Goal: Task Accomplishment & Management: Use online tool/utility

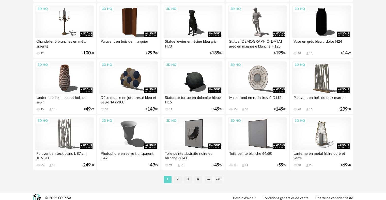
scroll to position [1026, 0]
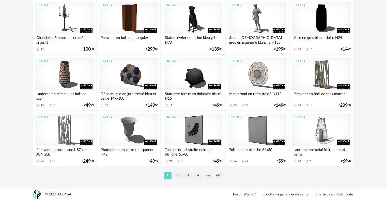
click at [178, 175] on li "2" at bounding box center [178, 175] width 8 height 7
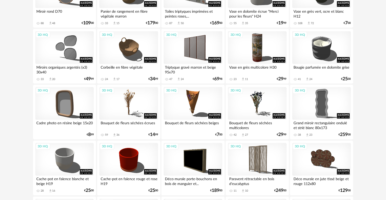
scroll to position [865, 0]
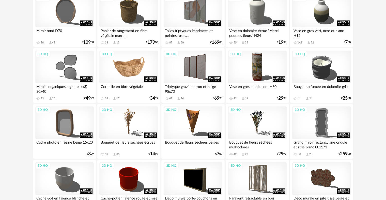
click at [127, 68] on div "3D HQ" at bounding box center [128, 67] width 58 height 33
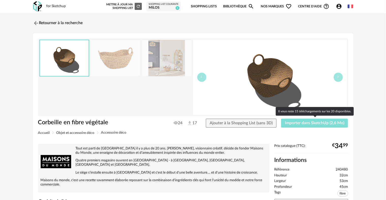
click at [304, 123] on span "Importer dans SketchUp (2,6 Mo)" at bounding box center [315, 123] width 60 height 4
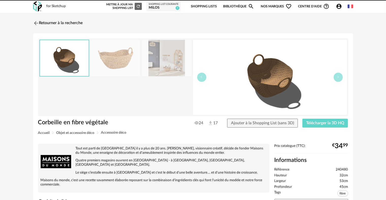
click at [37, 23] on img at bounding box center [36, 23] width 6 height 6
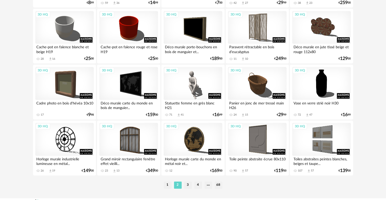
scroll to position [1026, 0]
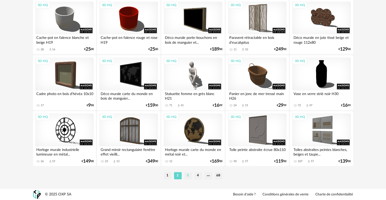
click at [188, 176] on li "3" at bounding box center [188, 175] width 8 height 7
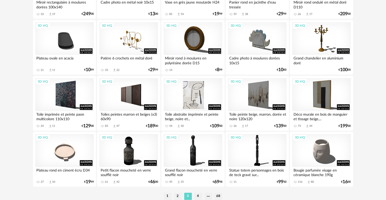
scroll to position [1026, 0]
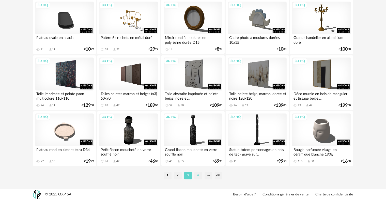
click at [196, 175] on li "4" at bounding box center [199, 175] width 8 height 7
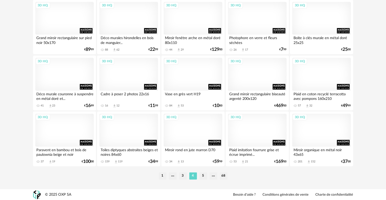
scroll to position [1026, 0]
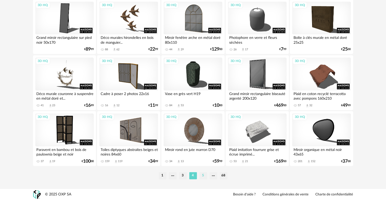
click at [203, 176] on li "5" at bounding box center [204, 175] width 8 height 7
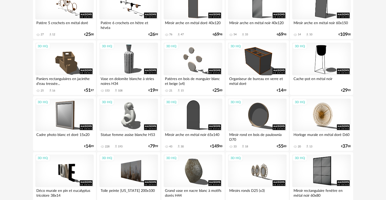
scroll to position [763, 0]
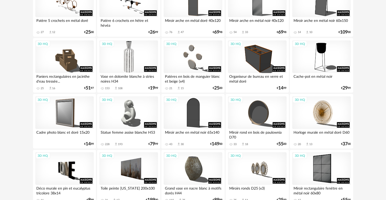
click at [132, 60] on div "3D HQ" at bounding box center [128, 56] width 58 height 33
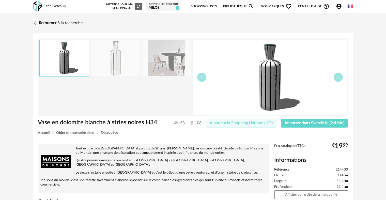
click at [243, 122] on span "Ajouter à la Shopping List (sans 3D)" at bounding box center [241, 123] width 63 height 4
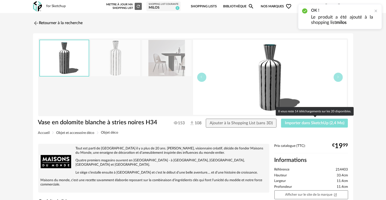
click at [310, 123] on span "Importer dans SketchUp (2,4 Mo)" at bounding box center [315, 123] width 60 height 4
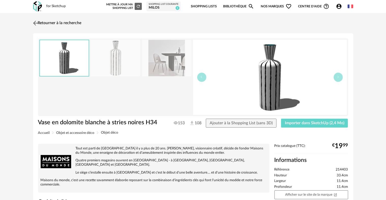
click at [34, 22] on img at bounding box center [35, 22] width 7 height 7
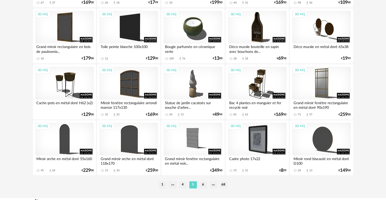
scroll to position [1026, 0]
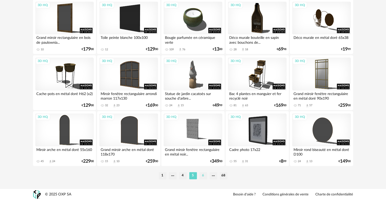
click at [204, 176] on li "6" at bounding box center [204, 175] width 8 height 7
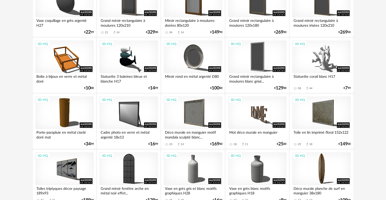
scroll to position [331, 0]
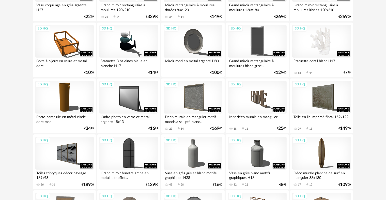
click at [325, 44] on div "3D HQ" at bounding box center [321, 41] width 58 height 33
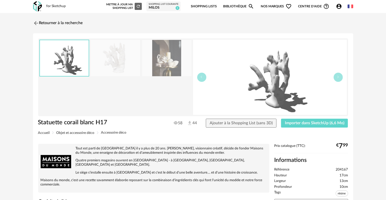
click at [167, 61] on img at bounding box center [166, 58] width 49 height 36
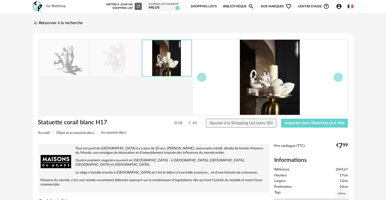
click at [115, 58] on img at bounding box center [115, 58] width 49 height 36
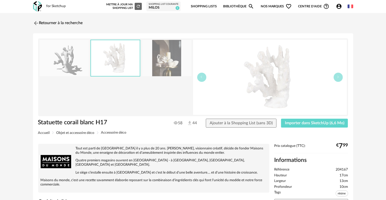
click at [74, 64] on img at bounding box center [64, 58] width 49 height 36
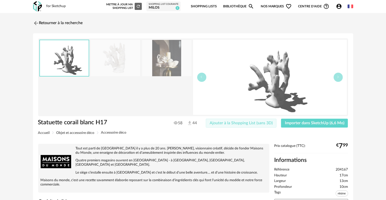
click at [259, 123] on span "Ajouter à la Shopping List (sans 3D)" at bounding box center [241, 123] width 63 height 4
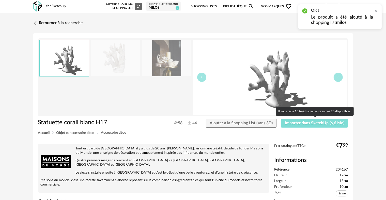
click at [308, 123] on span "Importer dans SketchUp (6,6 Mo)" at bounding box center [315, 123] width 60 height 4
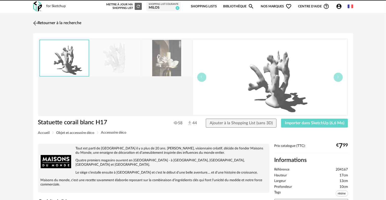
click at [34, 21] on img at bounding box center [35, 22] width 7 height 7
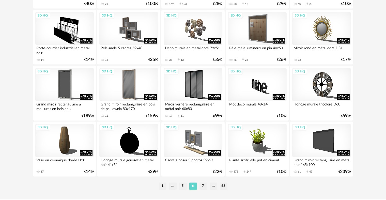
scroll to position [1026, 0]
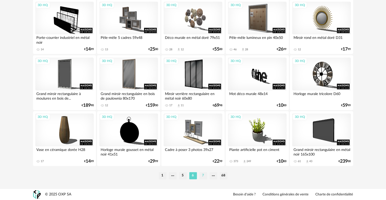
click at [204, 175] on li "7" at bounding box center [204, 175] width 8 height 7
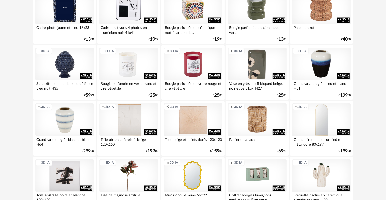
scroll to position [814, 0]
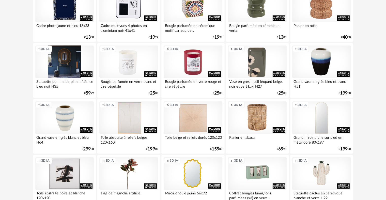
click at [65, 66] on div "Creation icon 3D IA" at bounding box center [64, 62] width 58 height 33
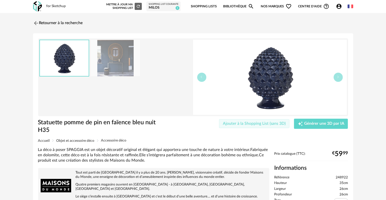
click at [251, 123] on span "Ajouter à la Shopping List (sans 3D)" at bounding box center [254, 124] width 63 height 4
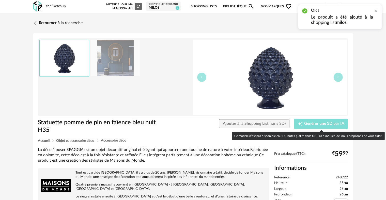
click at [318, 123] on span "Générer une 3D par IA" at bounding box center [324, 124] width 40 height 4
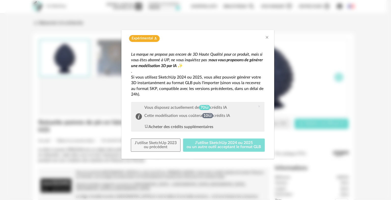
click at [211, 144] on button "J'utilise SketchUp 2024 ou 2025 ou un autre outil acceptant le format GLB" at bounding box center [224, 145] width 82 height 13
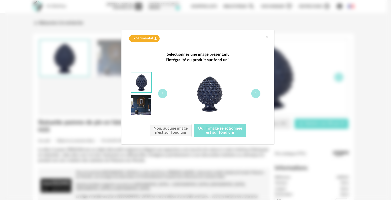
click at [225, 132] on button "Oui, l'image sélectionnée est sur fond uni" at bounding box center [220, 130] width 52 height 13
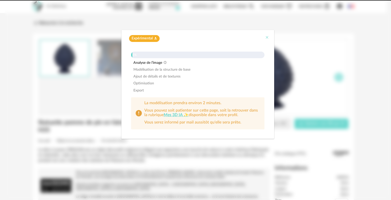
click at [267, 37] on icon "Close" at bounding box center [267, 37] width 4 height 4
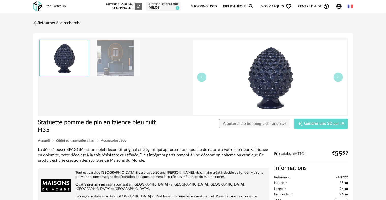
click at [34, 23] on img at bounding box center [35, 22] width 7 height 7
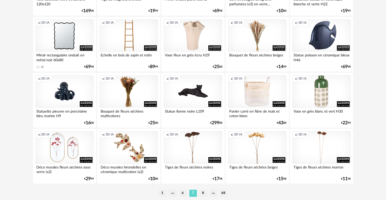
scroll to position [1026, 0]
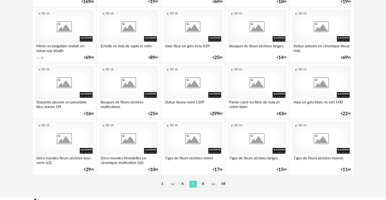
scroll to position [1026, 0]
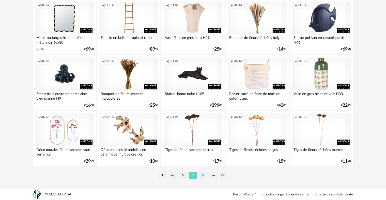
click at [203, 175] on li "8" at bounding box center [204, 175] width 8 height 7
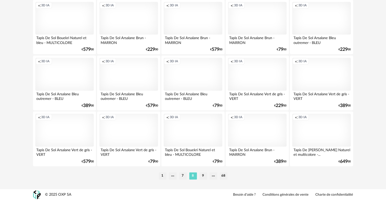
scroll to position [1026, 0]
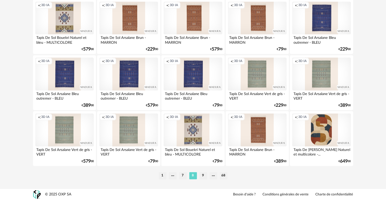
click at [202, 177] on li "9" at bounding box center [204, 175] width 8 height 7
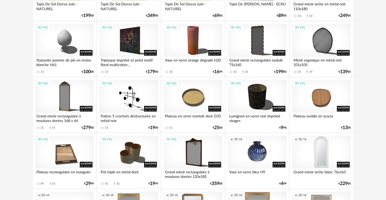
scroll to position [458, 0]
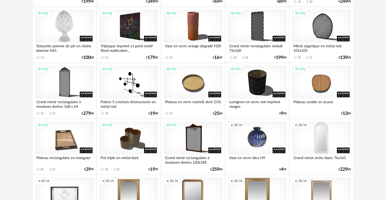
click at [64, 23] on div "3D HQ" at bounding box center [64, 26] width 58 height 33
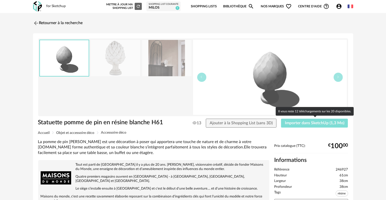
click at [311, 124] on span "Importer dans SketchUp (1,3 Mo)" at bounding box center [315, 123] width 60 height 4
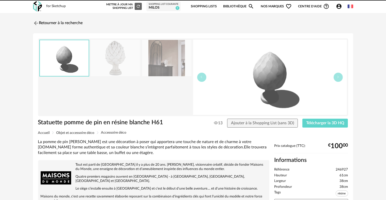
click at [37, 22] on img at bounding box center [36, 23] width 6 height 6
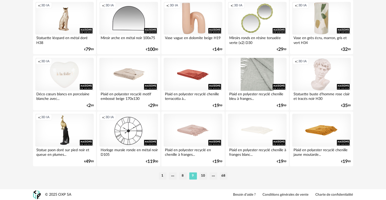
scroll to position [1026, 0]
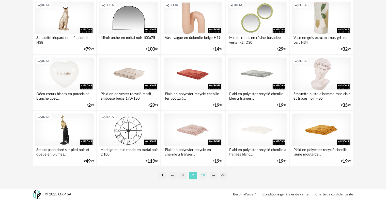
click at [204, 177] on li "10" at bounding box center [204, 175] width 8 height 7
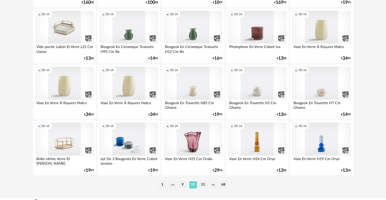
scroll to position [1026, 0]
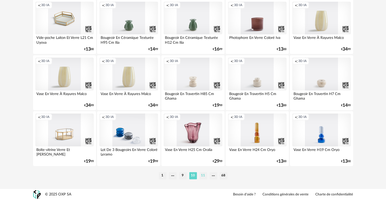
click at [203, 176] on li "11" at bounding box center [204, 175] width 8 height 7
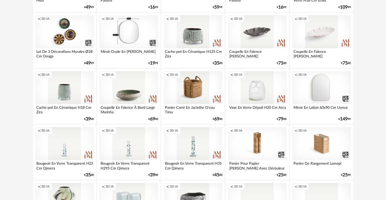
scroll to position [509, 0]
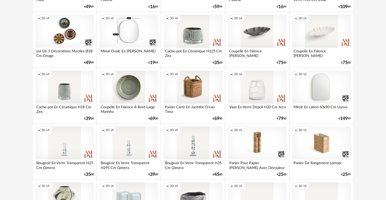
click at [140, 89] on div "Creation icon 3D IA" at bounding box center [128, 87] width 58 height 33
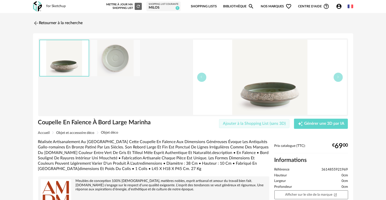
click at [266, 126] on button "Ajouter à la Shopping List (sans 3D)" at bounding box center [254, 123] width 71 height 9
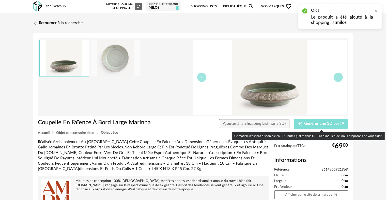
click at [317, 124] on span "Générer une 3D par IA" at bounding box center [324, 124] width 40 height 4
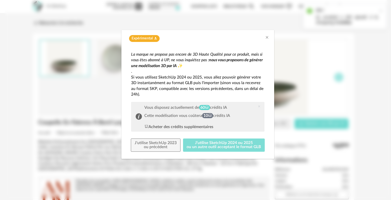
click at [228, 145] on button "J'utilise SketchUp 2024 ou 2025 ou un autre outil acceptant le format GLB" at bounding box center [224, 145] width 82 height 13
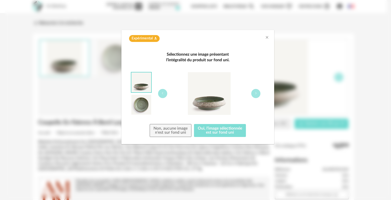
click at [221, 131] on button "Oui, l'image sélectionnée est sur fond uni" at bounding box center [220, 130] width 52 height 13
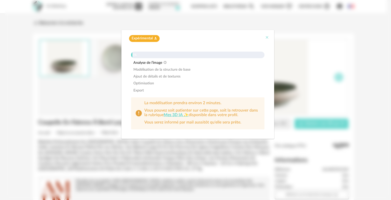
click at [267, 38] on icon "Close" at bounding box center [267, 37] width 4 height 4
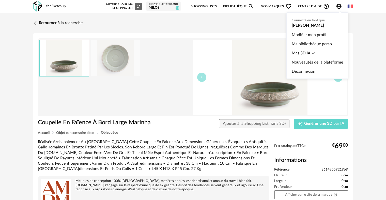
click at [340, 6] on icon "Account Circle icon" at bounding box center [339, 6] width 5 height 5
click at [316, 53] on link "Mes 3D IA Creation icon" at bounding box center [317, 53] width 51 height 9
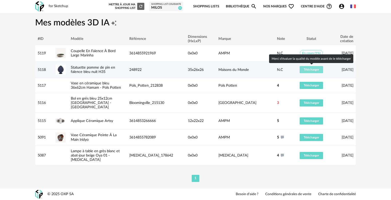
click at [310, 69] on span "Télécharger" at bounding box center [310, 69] width 15 height 3
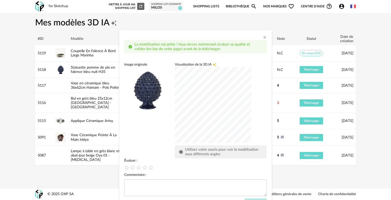
click at [210, 109] on div "dialog" at bounding box center [213, 105] width 76 height 76
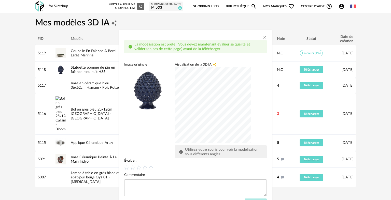
drag, startPoint x: 190, startPoint y: 35, endPoint x: 280, endPoint y: 37, distance: 89.8
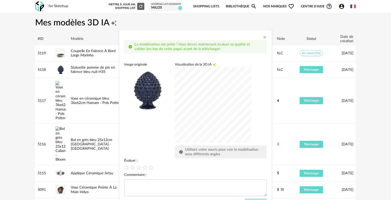
click at [280, 37] on div "La modélisation est prête ! Vous devez maintenant évaluer sa qualité et valider…" at bounding box center [195, 100] width 391 height 200
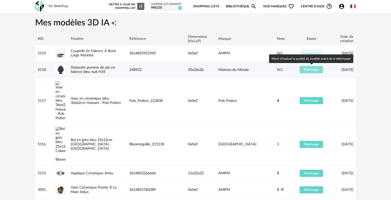
click at [310, 70] on span "Télécharger" at bounding box center [310, 69] width 15 height 3
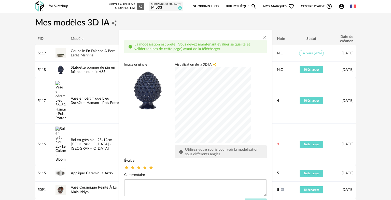
click at [148, 168] on icon "dialog" at bounding box center [150, 167] width 5 height 5
click at [253, 198] on div "Évaluer : Commentaire : Envoyer" at bounding box center [195, 182] width 142 height 49
click at [253, 199] on button "Envoyer" at bounding box center [255, 203] width 22 height 9
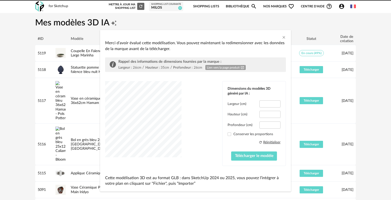
type input "****"
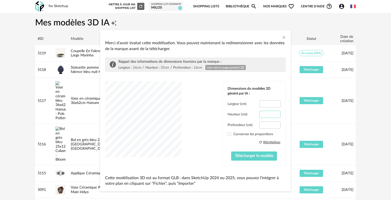
click at [266, 116] on input "****" at bounding box center [269, 114] width 21 height 7
drag, startPoint x: 266, startPoint y: 116, endPoint x: 261, endPoint y: 115, distance: 4.1
click at [261, 115] on input "****" at bounding box center [269, 114] width 21 height 7
click at [227, 135] on span "dialog" at bounding box center [229, 135] width 4 height 4
type input "****"
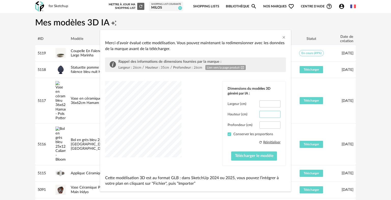
click at [266, 114] on input "****" at bounding box center [269, 114] width 21 height 7
type input "***"
type input "*"
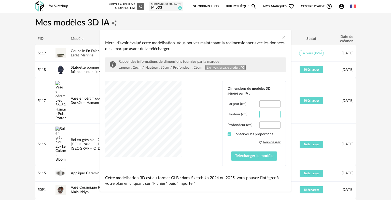
type input "***"
type input "****"
type input "**"
type input "****"
type input "**"
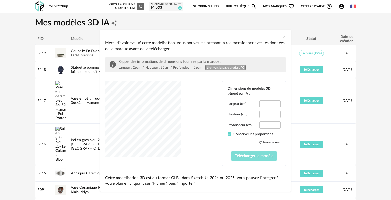
click at [253, 156] on span "Télécharger le modèle" at bounding box center [254, 156] width 38 height 4
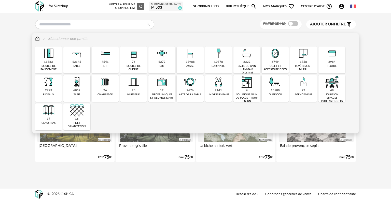
click at [192, 59] on img at bounding box center [190, 54] width 14 height 14
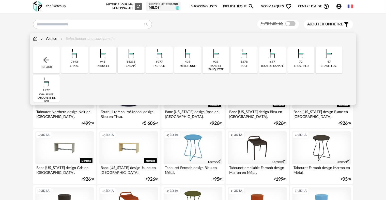
click at [77, 60] on img at bounding box center [75, 54] width 14 height 14
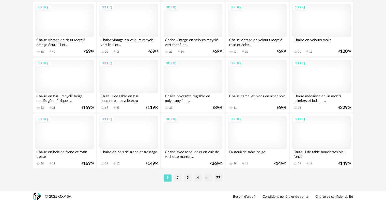
scroll to position [1026, 0]
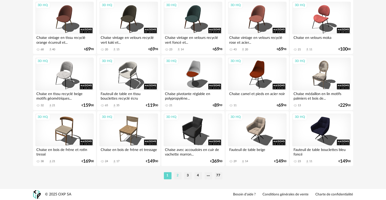
click at [177, 175] on li "2" at bounding box center [178, 175] width 8 height 7
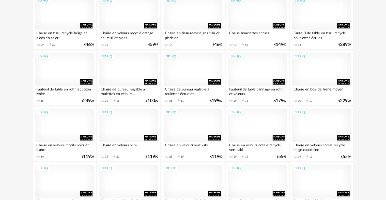
scroll to position [432, 0]
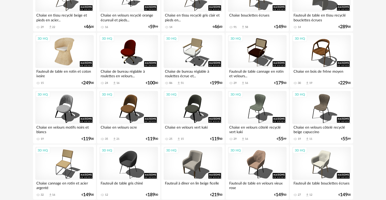
click at [78, 48] on div "3D HQ" at bounding box center [64, 51] width 58 height 33
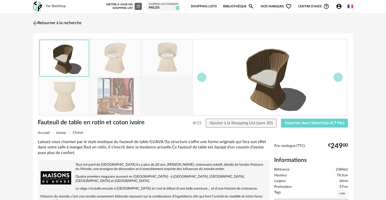
click at [37, 23] on img at bounding box center [35, 22] width 7 height 7
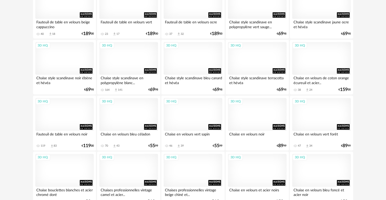
scroll to position [1026, 0]
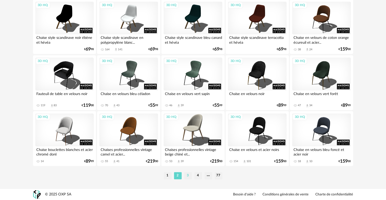
click at [190, 176] on li "3" at bounding box center [188, 175] width 8 height 7
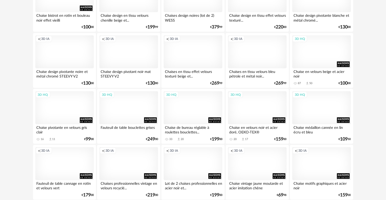
scroll to position [432, 0]
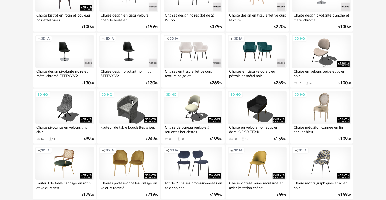
click at [324, 114] on div "3D HQ" at bounding box center [321, 107] width 58 height 33
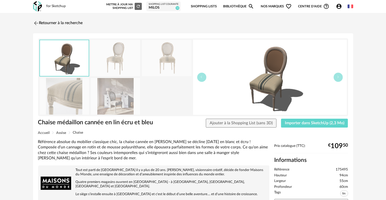
click at [118, 101] on img at bounding box center [115, 96] width 49 height 36
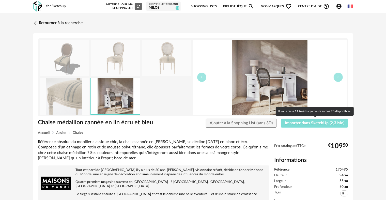
click at [301, 123] on span "Importer dans SketchUp (2,3 Mo)" at bounding box center [315, 123] width 60 height 4
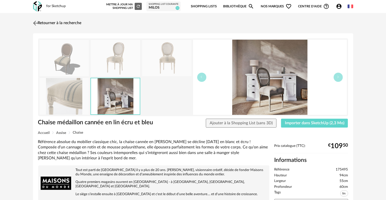
click at [37, 22] on img at bounding box center [35, 22] width 7 height 7
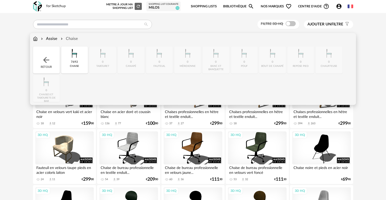
click at [37, 38] on img at bounding box center [35, 39] width 5 height 6
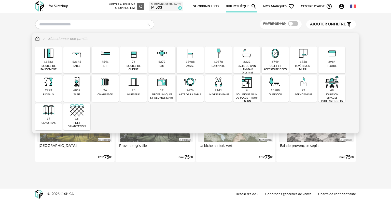
click at [55, 64] on div "11883 meuble de rangement" at bounding box center [48, 60] width 27 height 27
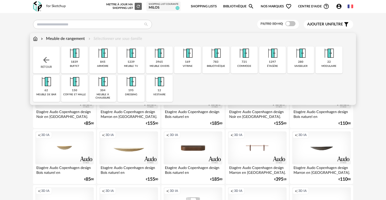
click at [48, 60] on img at bounding box center [46, 59] width 9 height 9
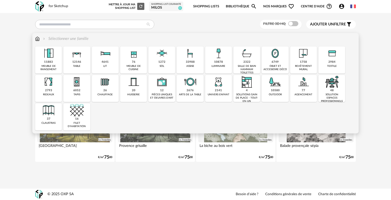
click at [80, 57] on img at bounding box center [77, 54] width 14 height 14
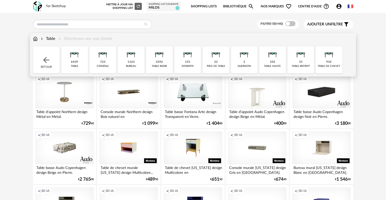
click at [136, 62] on div "1163 bureau" at bounding box center [131, 60] width 27 height 27
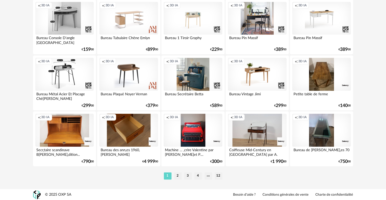
scroll to position [1026, 0]
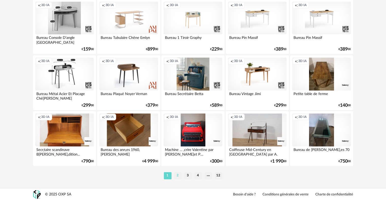
click at [179, 176] on li "2" at bounding box center [178, 175] width 8 height 7
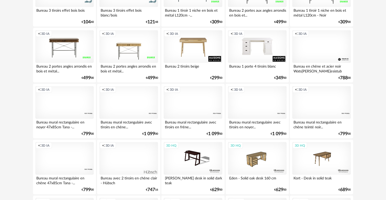
scroll to position [763, 0]
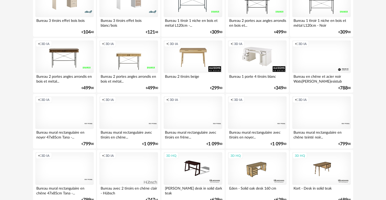
click at [261, 56] on div "Creation icon 3D IA" at bounding box center [257, 56] width 58 height 33
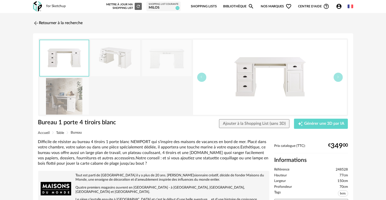
click at [126, 63] on img at bounding box center [115, 58] width 49 height 36
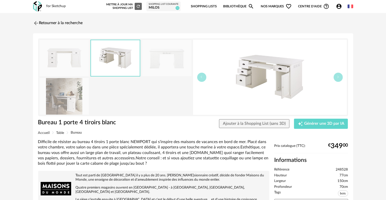
click at [155, 62] on img at bounding box center [166, 58] width 49 height 36
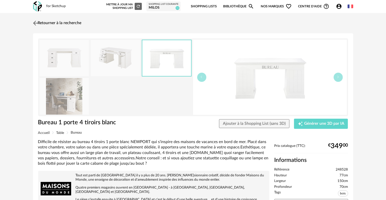
click at [38, 21] on img at bounding box center [35, 22] width 7 height 7
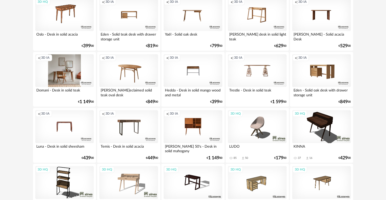
scroll to position [1026, 0]
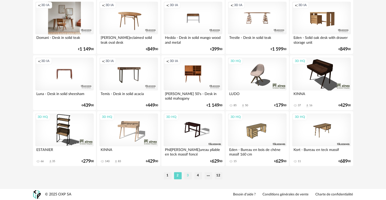
click at [188, 177] on li "3" at bounding box center [188, 175] width 8 height 7
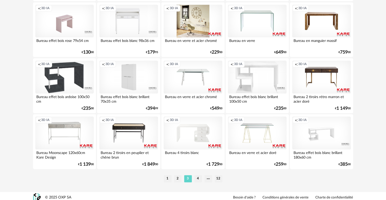
scroll to position [1026, 0]
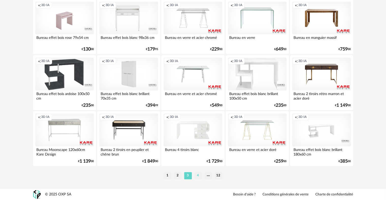
click at [198, 176] on li "4" at bounding box center [199, 175] width 8 height 7
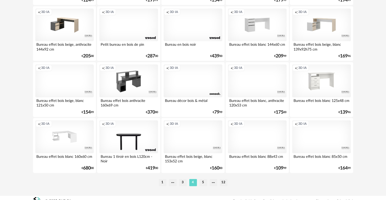
scroll to position [1026, 0]
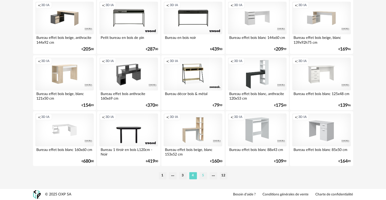
click at [205, 177] on li "5" at bounding box center [204, 175] width 8 height 7
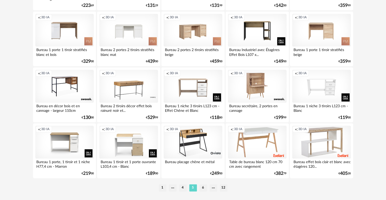
scroll to position [1026, 0]
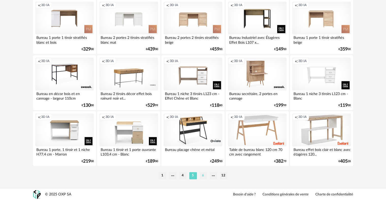
click at [204, 176] on li "6" at bounding box center [204, 175] width 8 height 7
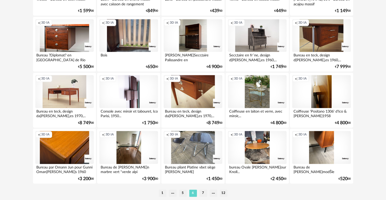
scroll to position [1026, 0]
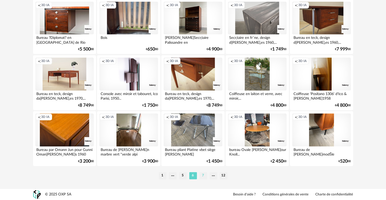
click at [203, 177] on li "7" at bounding box center [204, 175] width 8 height 7
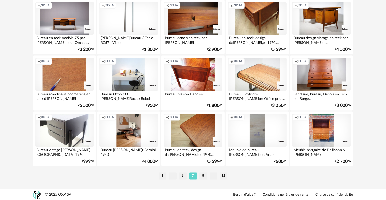
scroll to position [1026, 0]
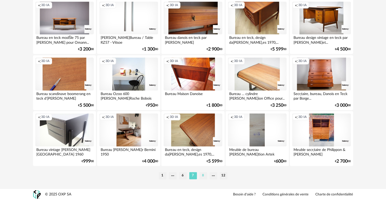
click at [203, 177] on li "8" at bounding box center [204, 175] width 8 height 7
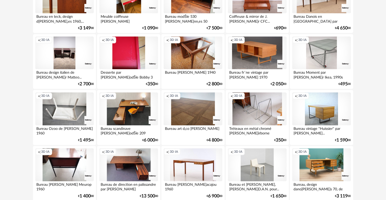
scroll to position [1026, 0]
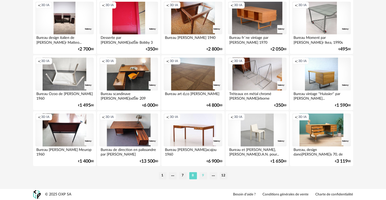
click at [203, 175] on li "9" at bounding box center [204, 175] width 8 height 7
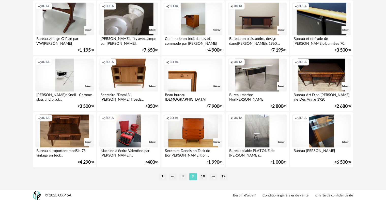
scroll to position [1026, 0]
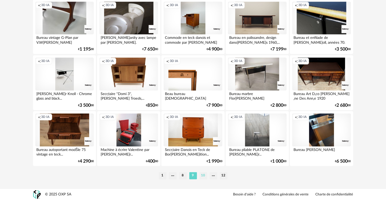
click at [203, 175] on li "10" at bounding box center [204, 175] width 8 height 7
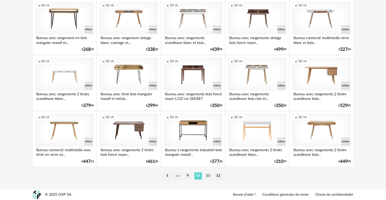
scroll to position [1026, 0]
click at [208, 175] on li "11" at bounding box center [209, 175] width 8 height 7
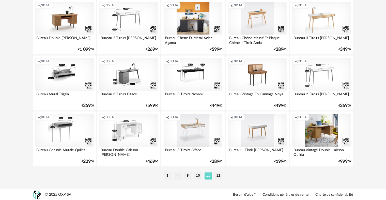
scroll to position [1026, 0]
click at [222, 175] on li "12" at bounding box center [219, 175] width 8 height 7
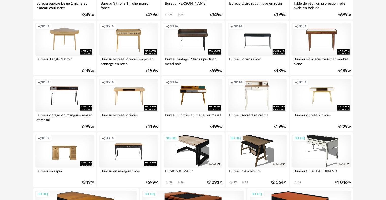
scroll to position [556, 0]
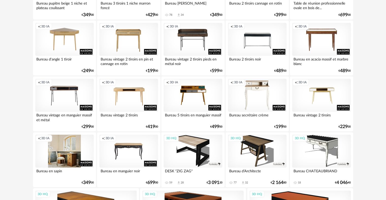
click at [70, 150] on div "Creation icon 3D IA" at bounding box center [64, 151] width 58 height 33
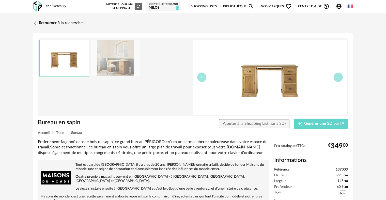
click at [130, 58] on img at bounding box center [115, 58] width 49 height 36
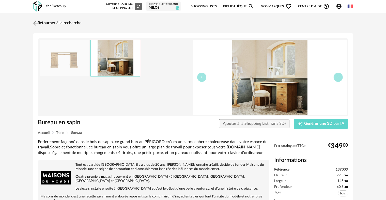
click at [34, 22] on img at bounding box center [35, 22] width 7 height 7
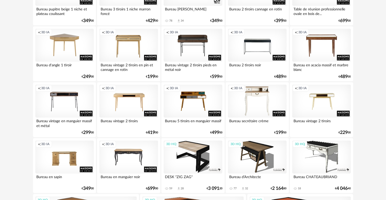
scroll to position [506, 0]
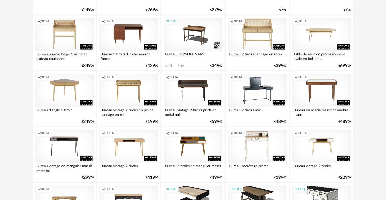
click at [261, 93] on div "Creation icon 3D IA" at bounding box center [257, 90] width 58 height 33
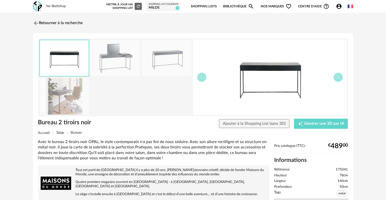
click at [123, 64] on img at bounding box center [115, 58] width 49 height 36
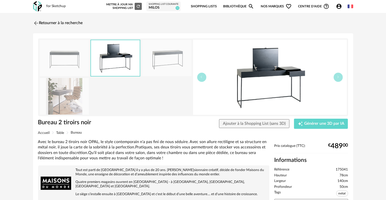
click at [171, 60] on img at bounding box center [166, 58] width 49 height 36
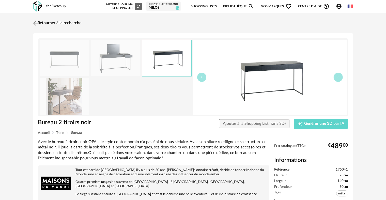
click at [35, 22] on img at bounding box center [35, 22] width 7 height 7
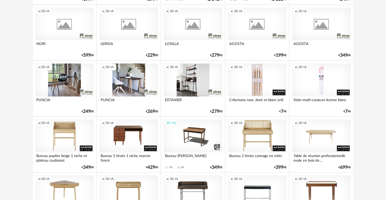
scroll to position [404, 0]
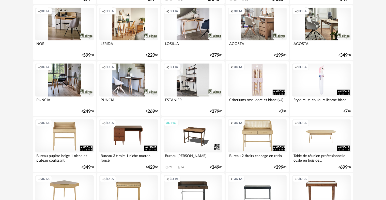
click at [195, 80] on div "Creation icon 3D IA" at bounding box center [193, 80] width 58 height 33
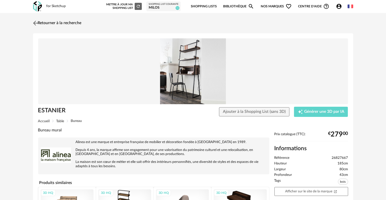
click at [35, 22] on img at bounding box center [35, 22] width 7 height 7
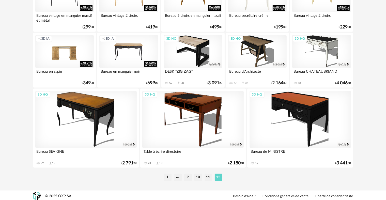
scroll to position [658, 0]
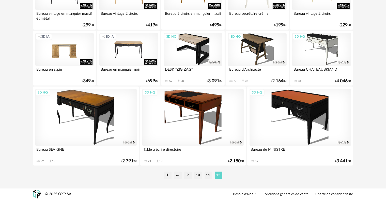
click at [166, 175] on li "1" at bounding box center [168, 175] width 8 height 7
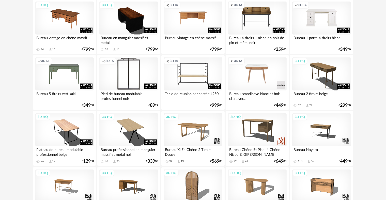
scroll to position [636, 0]
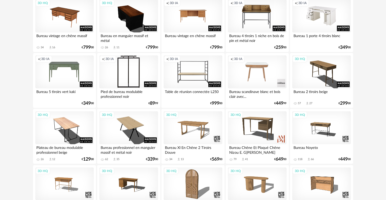
click at [329, 20] on div "Creation icon 3D IA" at bounding box center [321, 15] width 58 height 33
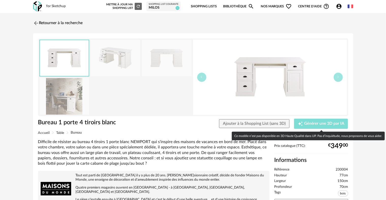
click at [317, 124] on span "Générer une 3D par IA" at bounding box center [324, 124] width 40 height 4
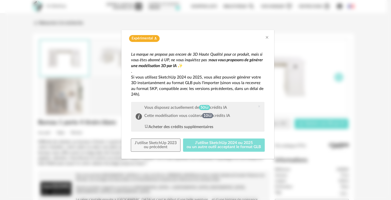
click at [210, 145] on button "J'utilise SketchUp 2024 ou 2025 ou un autre outil acceptant le format GLB" at bounding box center [224, 145] width 82 height 13
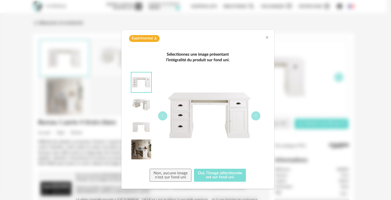
click at [217, 175] on button "Oui, l'image sélectionnée est sur fond uni" at bounding box center [220, 175] width 52 height 13
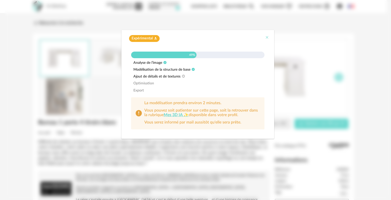
click at [268, 38] on icon "Close" at bounding box center [267, 37] width 4 height 4
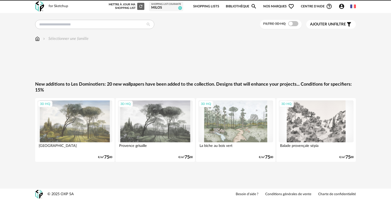
click at [342, 7] on icon "Account Circle icon" at bounding box center [341, 6] width 6 height 6
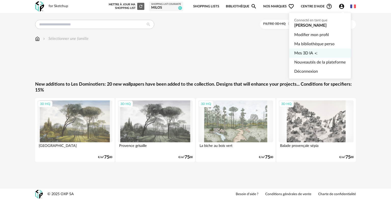
click at [309, 51] on span "Mes 3D IA" at bounding box center [303, 53] width 19 height 9
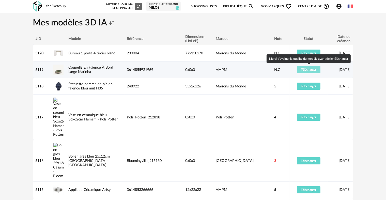
click at [305, 70] on span "Télécharger" at bounding box center [308, 69] width 15 height 3
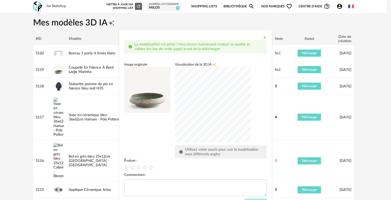
click at [214, 115] on div "dialog" at bounding box center [213, 105] width 76 height 76
click at [150, 168] on icon "dialog" at bounding box center [150, 167] width 5 height 5
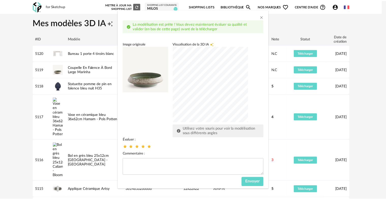
scroll to position [22, 0]
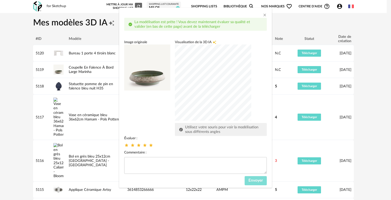
click at [256, 179] on span "Envoyer" at bounding box center [255, 181] width 14 height 4
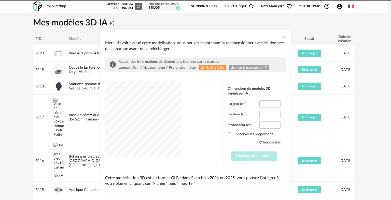
type input "*****"
type input "****"
type input "*****"
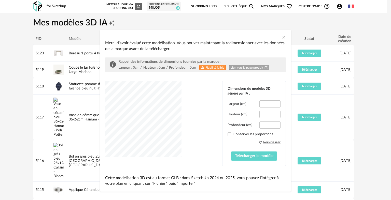
click at [248, 66] on link "Lien vers la page produit Open In New icon" at bounding box center [249, 67] width 40 height 5
drag, startPoint x: 269, startPoint y: 113, endPoint x: 255, endPoint y: 112, distance: 13.8
click at [255, 112] on div "Hauteur (cm) ****" at bounding box center [253, 114] width 53 height 7
type input "**"
click at [270, 103] on input "*****" at bounding box center [269, 103] width 21 height 7
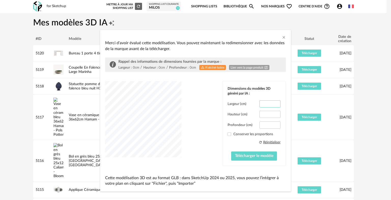
drag, startPoint x: 270, startPoint y: 103, endPoint x: 259, endPoint y: 102, distance: 11.2
click at [259, 102] on input "*****" at bounding box center [269, 103] width 21 height 7
type input "**"
click at [269, 124] on input "*****" at bounding box center [269, 125] width 21 height 7
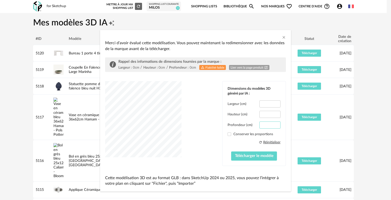
type input "**"
drag, startPoint x: 267, startPoint y: 104, endPoint x: 253, endPoint y: 105, distance: 13.5
click at [253, 105] on div "Largeur (cm) **" at bounding box center [253, 103] width 53 height 7
type input "**"
drag, startPoint x: 268, startPoint y: 125, endPoint x: 253, endPoint y: 126, distance: 14.5
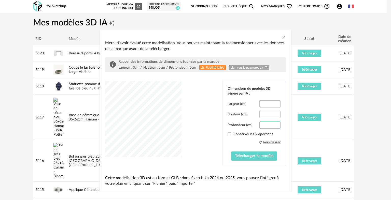
click at [253, 126] on div "Profondeur (cm) **" at bounding box center [253, 125] width 53 height 7
drag, startPoint x: 266, startPoint y: 124, endPoint x: 254, endPoint y: 126, distance: 11.3
click at [254, 126] on div "Profondeur (cm) **" at bounding box center [253, 125] width 53 height 7
drag, startPoint x: 266, startPoint y: 125, endPoint x: 260, endPoint y: 125, distance: 5.3
click at [260, 125] on input "**" at bounding box center [269, 125] width 21 height 7
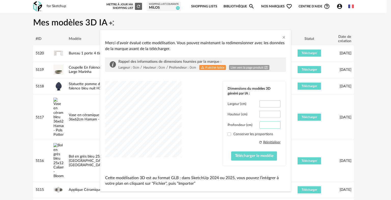
type input "**"
drag, startPoint x: 267, startPoint y: 104, endPoint x: 256, endPoint y: 104, distance: 11.2
click at [256, 104] on div "Largeur (cm) **" at bounding box center [253, 103] width 53 height 7
type input "**"
click at [246, 156] on span "Télécharger le modèle" at bounding box center [254, 156] width 38 height 4
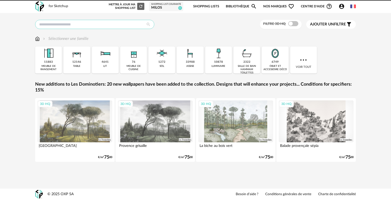
click at [125, 22] on input "text" at bounding box center [94, 24] width 119 height 9
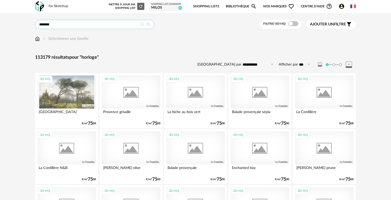
type input "*******"
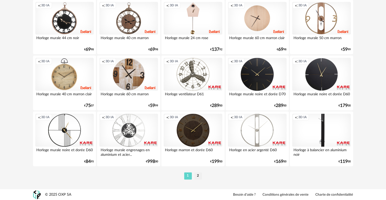
scroll to position [1026, 0]
click at [198, 175] on li "2" at bounding box center [199, 175] width 8 height 7
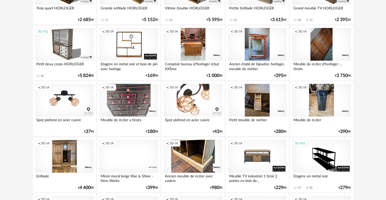
scroll to position [339, 0]
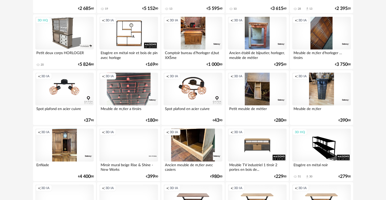
click at [135, 148] on div "Creation icon 3D IA" at bounding box center [128, 145] width 58 height 33
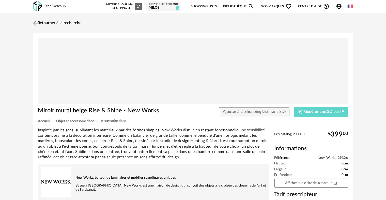
click at [71, 24] on link "Retourner à la recherche" at bounding box center [57, 23] width 50 height 11
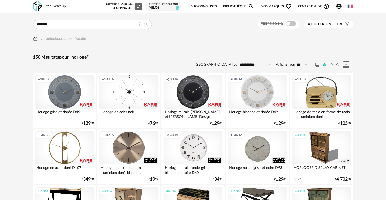
click at [139, 24] on icon at bounding box center [140, 24] width 4 height 4
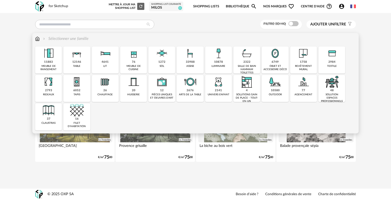
click at [276, 61] on div "6749" at bounding box center [274, 62] width 7 height 4
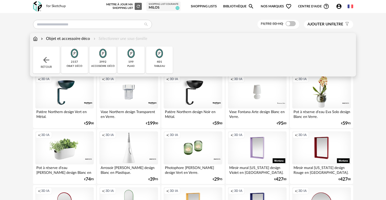
click at [76, 55] on img at bounding box center [75, 54] width 14 height 14
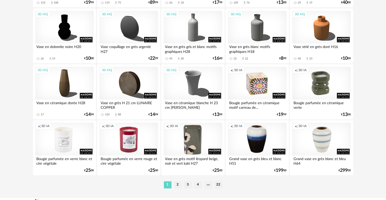
scroll to position [1026, 0]
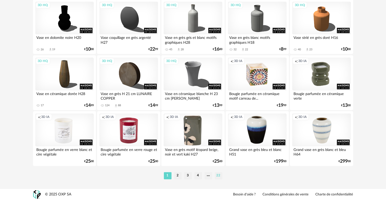
click at [218, 175] on li "22" at bounding box center [219, 175] width 8 height 7
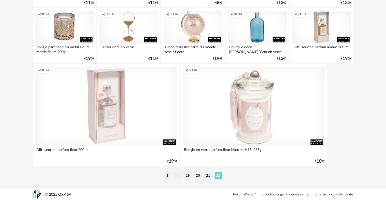
scroll to position [625, 0]
click at [210, 176] on li "21" at bounding box center [209, 175] width 8 height 7
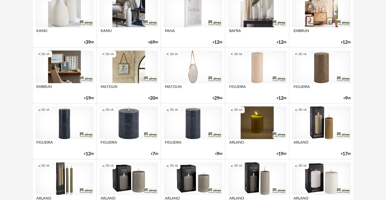
scroll to position [1017, 0]
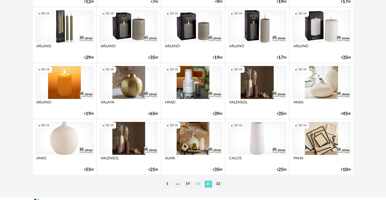
click at [200, 184] on li "20" at bounding box center [199, 184] width 8 height 7
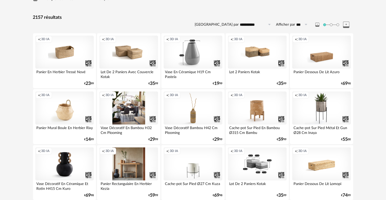
scroll to position [76, 0]
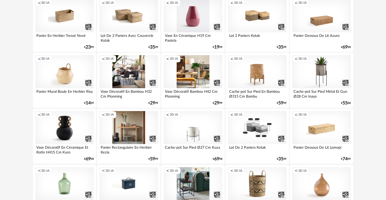
click at [199, 70] on div "Creation icon 3D IA" at bounding box center [193, 71] width 58 height 33
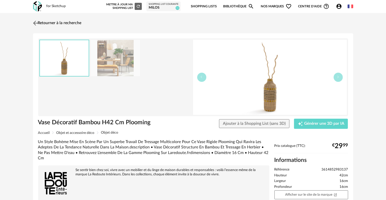
click at [37, 22] on img at bounding box center [35, 22] width 7 height 7
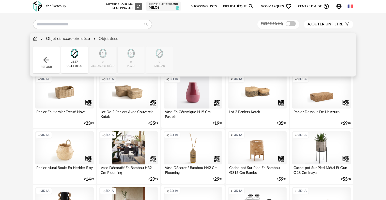
click at [70, 38] on div "Objet et accessoire déco" at bounding box center [65, 39] width 50 height 6
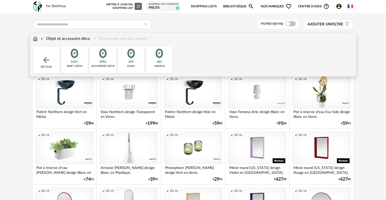
click at [36, 39] on img at bounding box center [35, 39] width 5 height 6
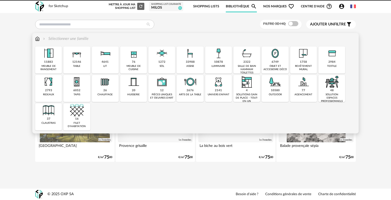
click at [221, 62] on div "10878" at bounding box center [218, 62] width 9 height 4
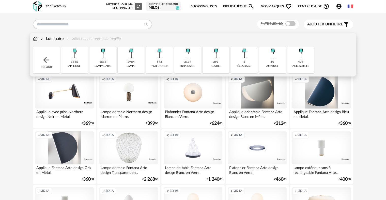
click at [131, 57] on img at bounding box center [131, 54] width 14 height 14
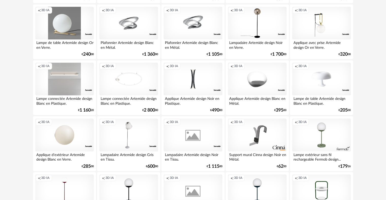
scroll to position [1026, 0]
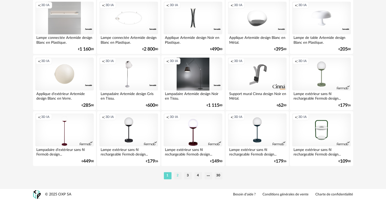
click at [179, 176] on li "2" at bounding box center [178, 175] width 8 height 7
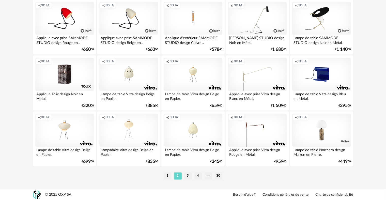
scroll to position [1026, 0]
click at [186, 177] on li "3" at bounding box center [188, 175] width 8 height 7
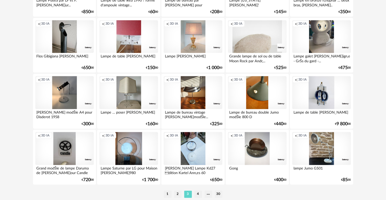
scroll to position [1026, 0]
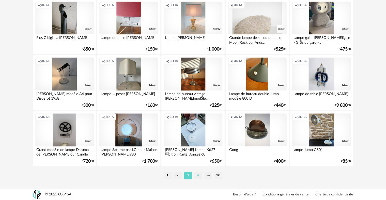
click at [198, 175] on li "4" at bounding box center [199, 175] width 8 height 7
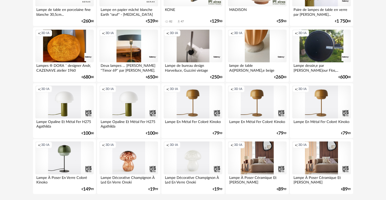
scroll to position [1026, 0]
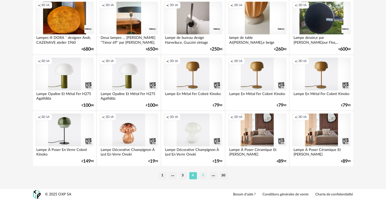
click at [203, 175] on li "5" at bounding box center [204, 175] width 8 height 7
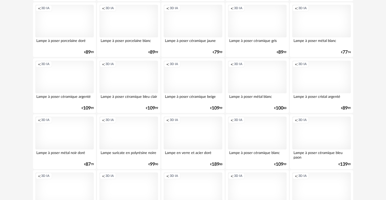
scroll to position [1026, 0]
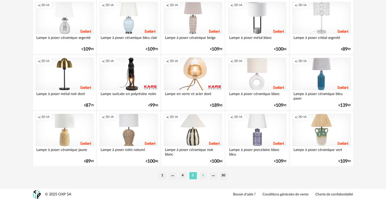
click at [203, 176] on li "6" at bounding box center [204, 175] width 8 height 7
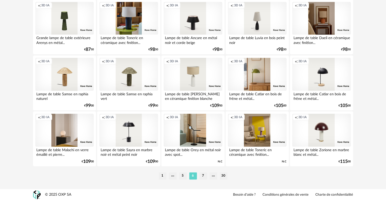
scroll to position [1026, 0]
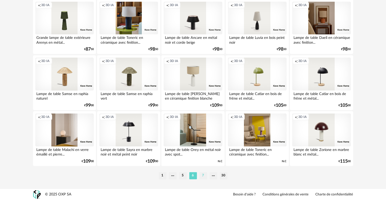
click at [205, 175] on li "7" at bounding box center [204, 175] width 8 height 7
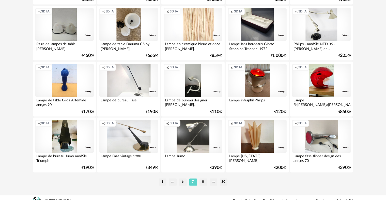
scroll to position [1026, 0]
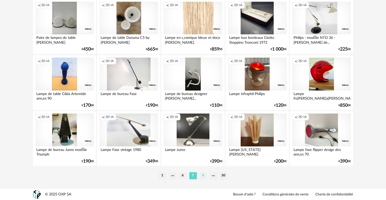
click at [203, 174] on li "8" at bounding box center [204, 175] width 8 height 7
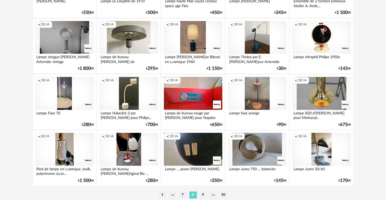
scroll to position [1026, 0]
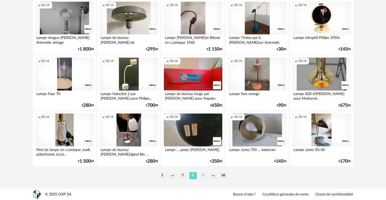
click at [203, 175] on li "9" at bounding box center [204, 175] width 8 height 7
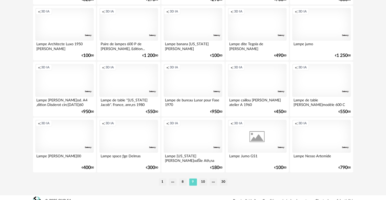
scroll to position [1026, 0]
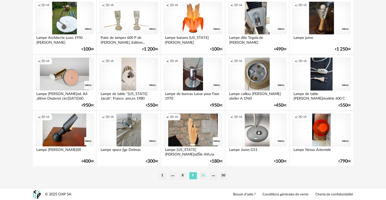
click at [202, 176] on li "10" at bounding box center [204, 175] width 8 height 7
